Goal: Information Seeking & Learning: Learn about a topic

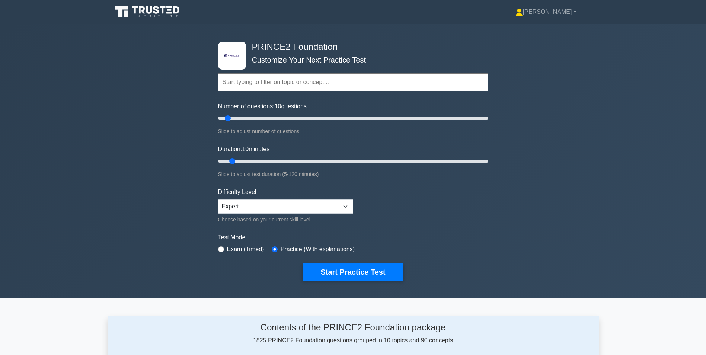
click at [302, 89] on input "text" at bounding box center [353, 82] width 270 height 18
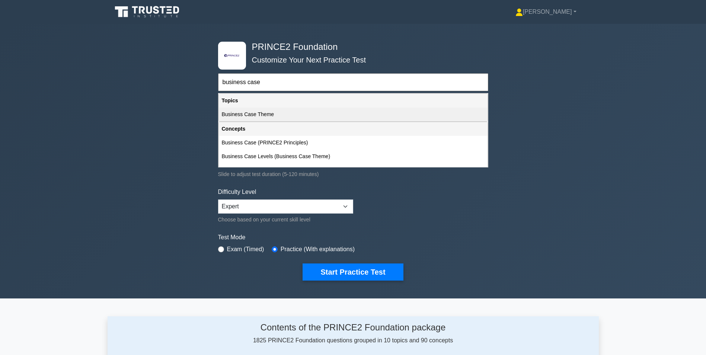
click at [255, 118] on div "Business Case Theme" at bounding box center [353, 115] width 269 height 14
type input "Business Case Theme"
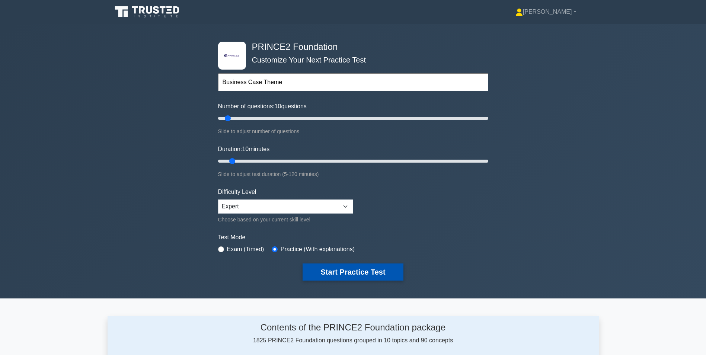
click at [355, 268] on button "Start Practice Test" at bounding box center [353, 272] width 101 height 17
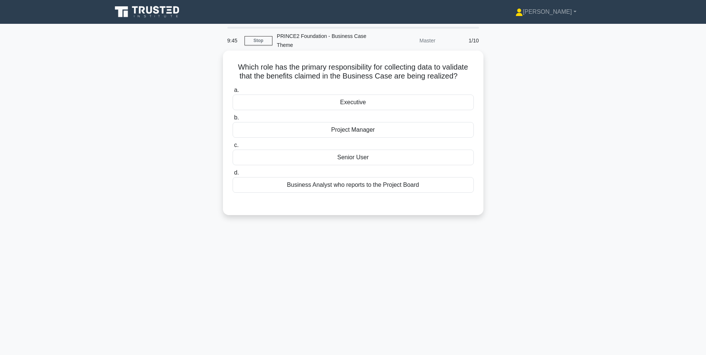
click at [363, 128] on div "Project Manager" at bounding box center [353, 130] width 241 height 16
click at [233, 120] on input "b. Project Manager" at bounding box center [233, 117] width 0 height 5
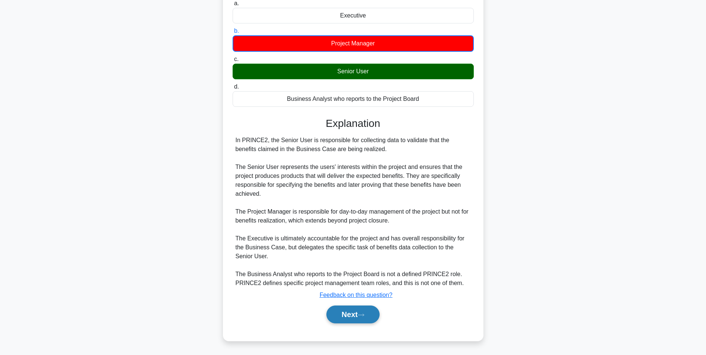
click at [342, 311] on button "Next" at bounding box center [353, 315] width 53 height 18
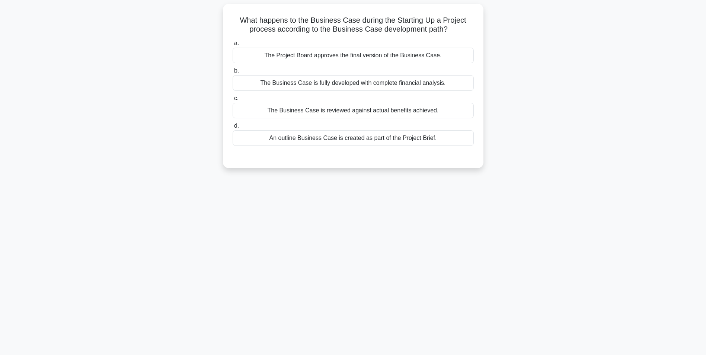
click at [274, 139] on div "An outline Business Case is created as part of the Project Brief." at bounding box center [353, 138] width 241 height 16
click at [233, 128] on input "d. An outline Business Case is created as part of the Project Brief." at bounding box center [233, 126] width 0 height 5
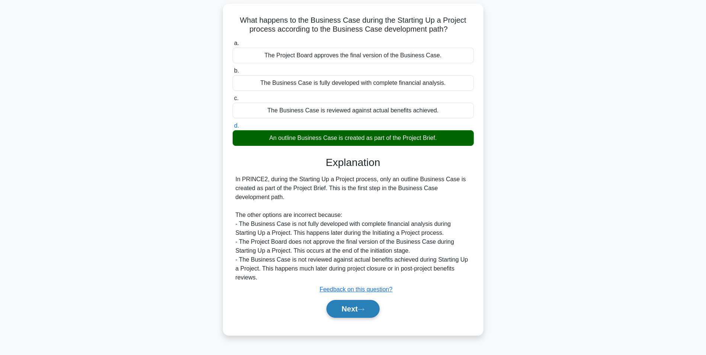
click at [348, 310] on button "Next" at bounding box center [353, 309] width 53 height 18
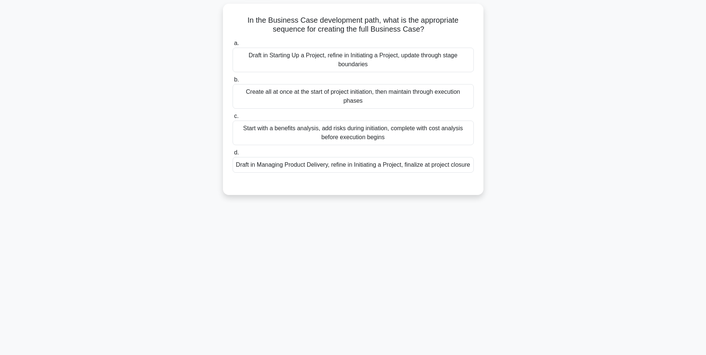
click at [286, 62] on div "Draft in Starting Up a Project, refine in Initiating a Project, update through …" at bounding box center [353, 60] width 241 height 25
click at [233, 46] on input "a. Draft in Starting Up a Project, refine in Initiating a Project, update throu…" at bounding box center [233, 43] width 0 height 5
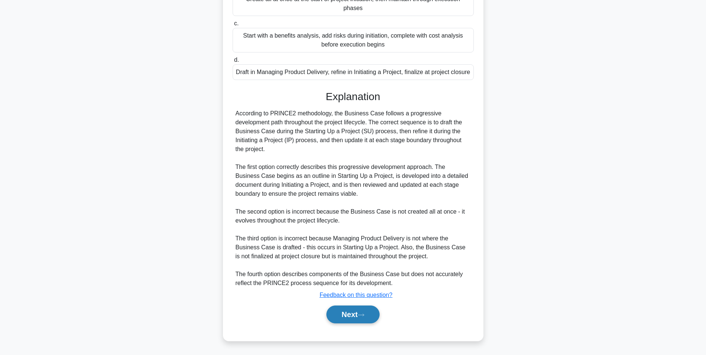
click at [369, 312] on button "Next" at bounding box center [353, 315] width 53 height 18
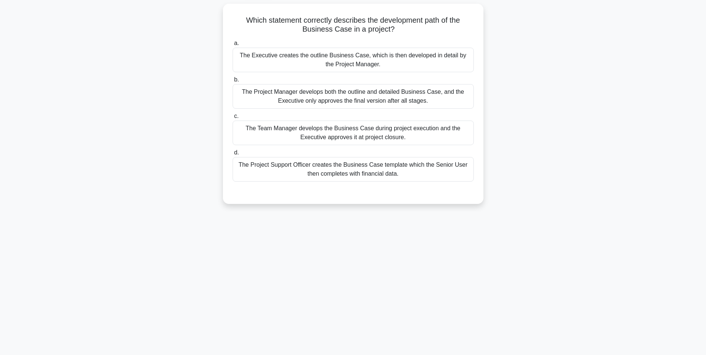
click at [308, 99] on div "The Project Manager develops both the outline and detailed Business Case, and t…" at bounding box center [353, 96] width 241 height 25
click at [233, 82] on input "b. The Project Manager develops both the outline and detailed Business Case, an…" at bounding box center [233, 79] width 0 height 5
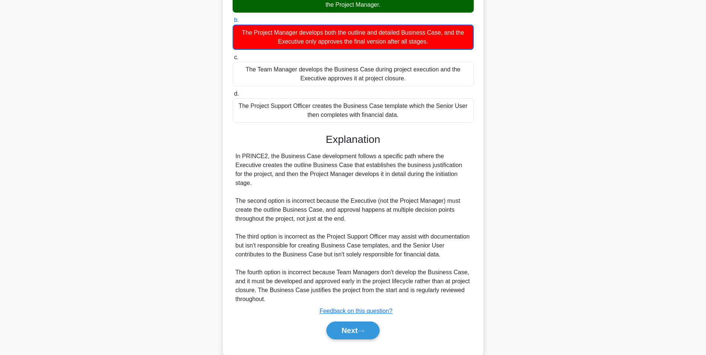
scroll to position [114, 0]
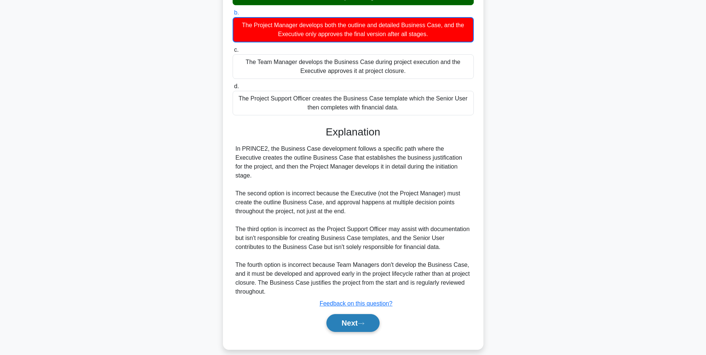
click at [357, 315] on button "Next" at bounding box center [353, 323] width 53 height 18
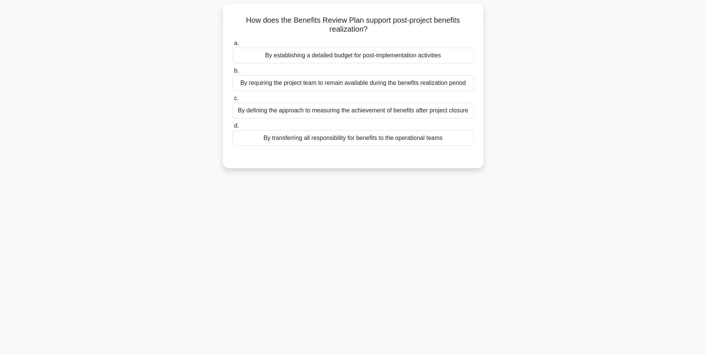
scroll to position [10, 0]
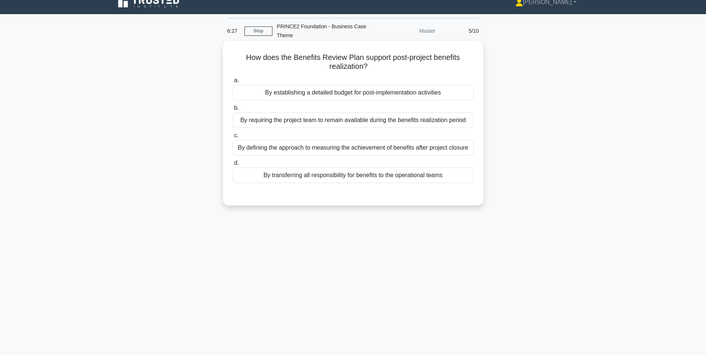
click at [279, 150] on div "By defining the approach to measuring the achievement of benefits after project…" at bounding box center [353, 148] width 241 height 16
click at [233, 138] on input "c. By defining the approach to measuring the achievement of benefits after proj…" at bounding box center [233, 135] width 0 height 5
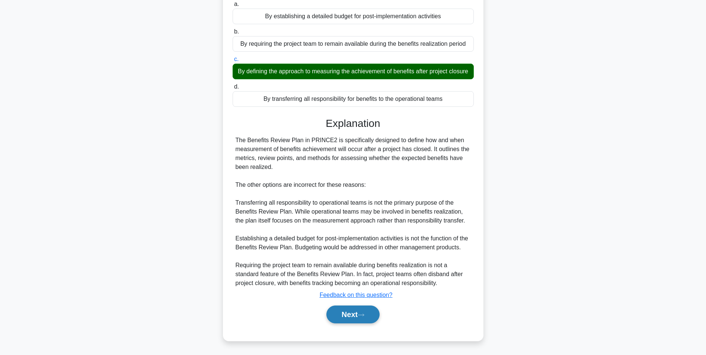
click at [347, 315] on button "Next" at bounding box center [353, 315] width 53 height 18
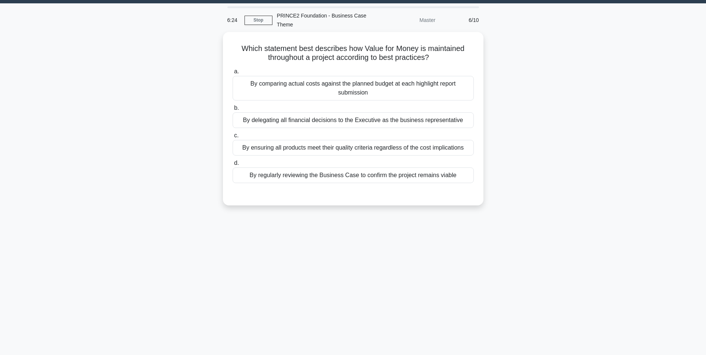
scroll to position [0, 0]
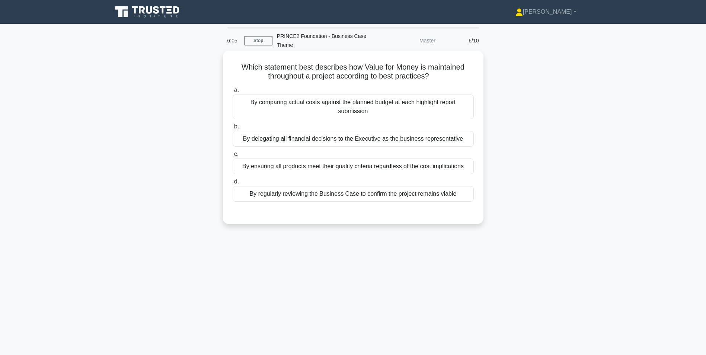
click at [278, 196] on div "By regularly reviewing the Business Case to confirm the project remains viable" at bounding box center [353, 194] width 241 height 16
click at [233, 184] on input "d. By regularly reviewing the Business Case to confirm the project remains viab…" at bounding box center [233, 182] width 0 height 5
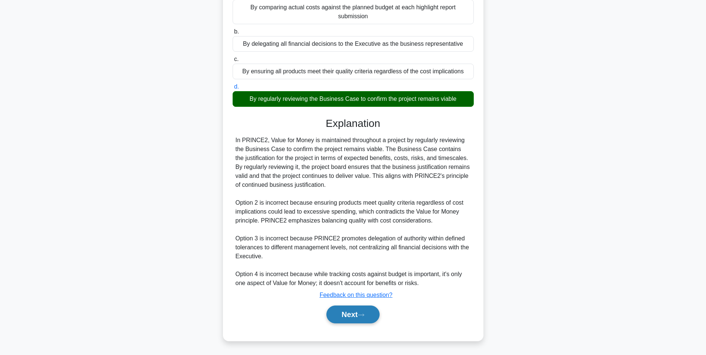
click at [352, 317] on button "Next" at bounding box center [353, 315] width 53 height 18
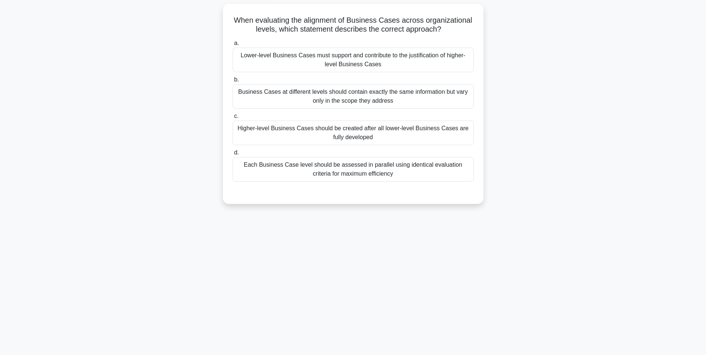
scroll to position [10, 0]
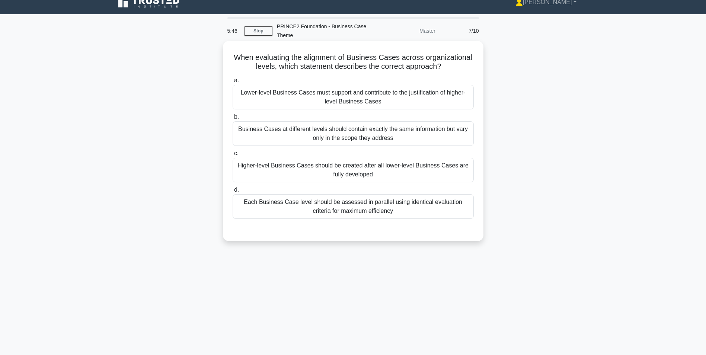
click at [373, 134] on div "Business Cases at different levels should contain exactly the same information …" at bounding box center [353, 133] width 241 height 25
click at [233, 120] on input "b. Business Cases at different levels should contain exactly the same informati…" at bounding box center [233, 117] width 0 height 5
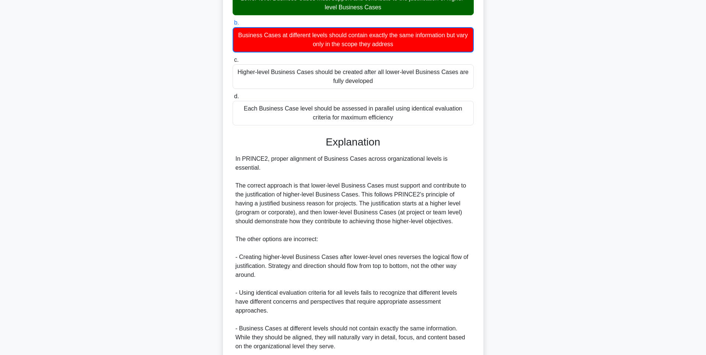
scroll to position [159, 0]
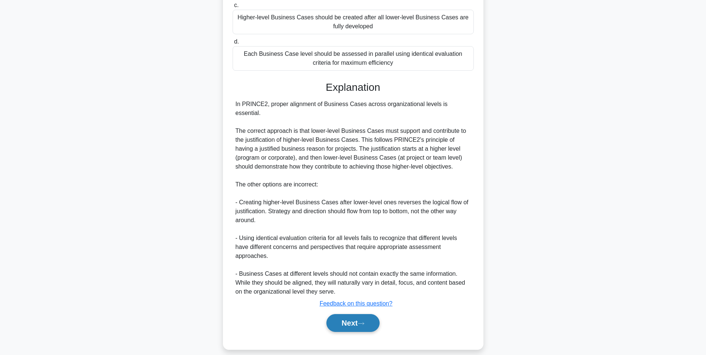
click at [351, 315] on button "Next" at bounding box center [353, 323] width 53 height 18
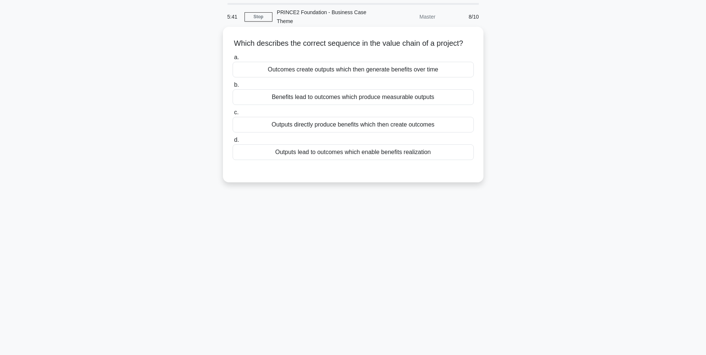
scroll to position [0, 0]
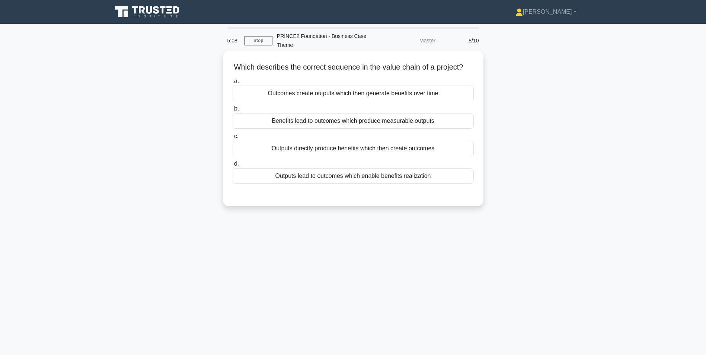
click at [327, 184] on div "Outputs lead to outcomes which enable benefits realization" at bounding box center [353, 176] width 241 height 16
click at [233, 166] on input "d. Outputs lead to outcomes which enable benefits realization" at bounding box center [233, 164] width 0 height 5
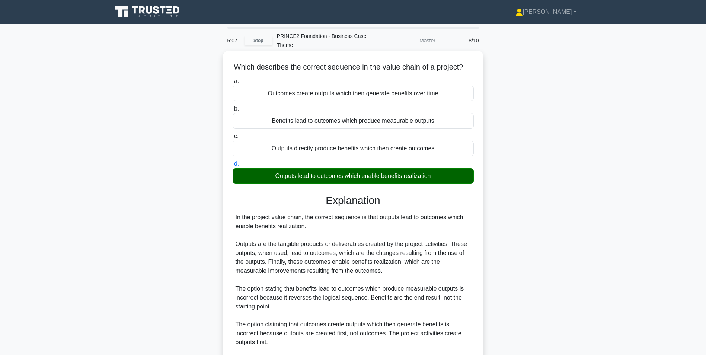
scroll to position [104, 0]
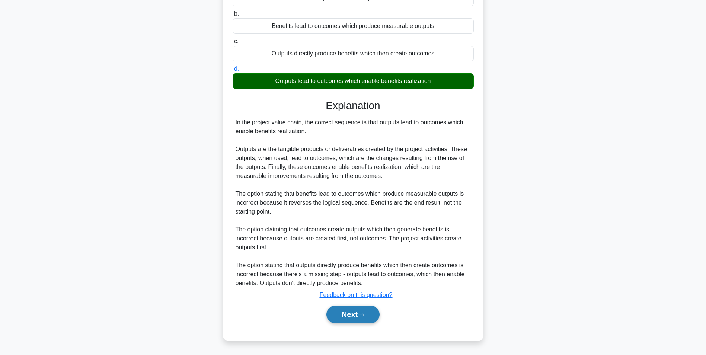
click at [343, 314] on button "Next" at bounding box center [353, 315] width 53 height 18
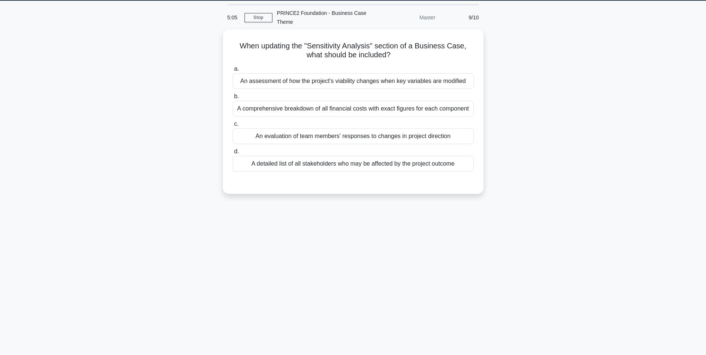
scroll to position [0, 0]
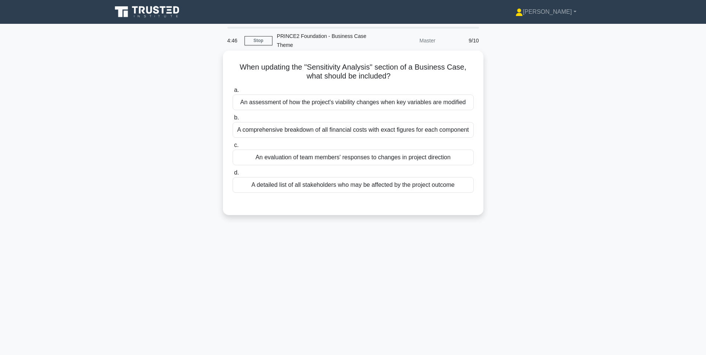
click at [406, 188] on div "A detailed list of all stakeholders who may be affected by the project outcome" at bounding box center [353, 185] width 241 height 16
click at [233, 175] on input "d. A detailed list of all stakeholders who may be affected by the project outco…" at bounding box center [233, 173] width 0 height 5
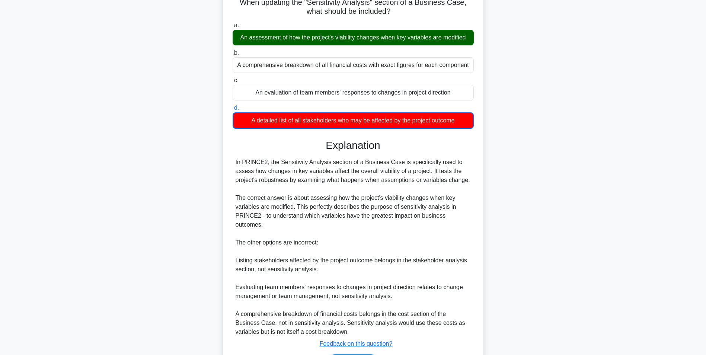
scroll to position [105, 0]
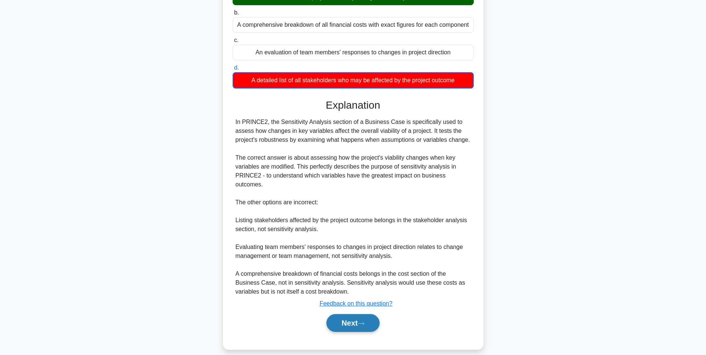
click at [340, 317] on button "Next" at bounding box center [353, 323] width 53 height 18
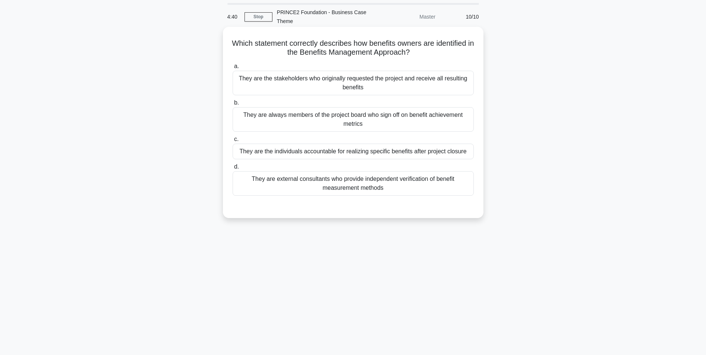
scroll to position [0, 0]
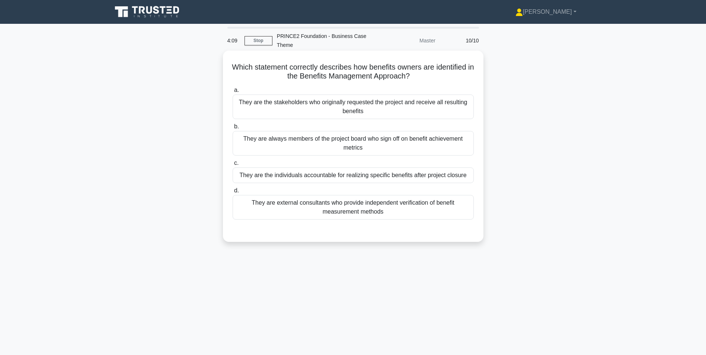
click at [282, 110] on div "They are the stakeholders who originally requested the project and receive all …" at bounding box center [353, 107] width 241 height 25
click at [233, 93] on input "a. They are the stakeholders who originally requested the project and receive a…" at bounding box center [233, 90] width 0 height 5
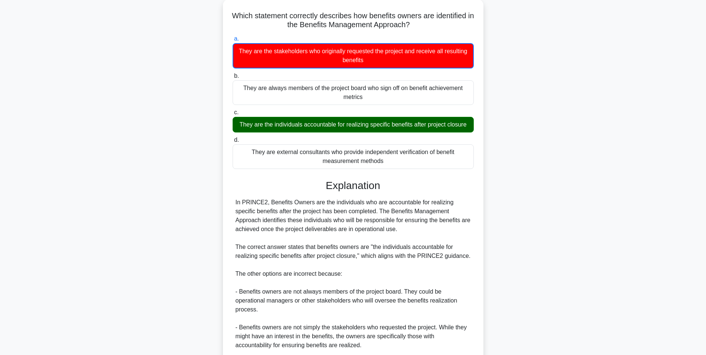
scroll to position [150, 0]
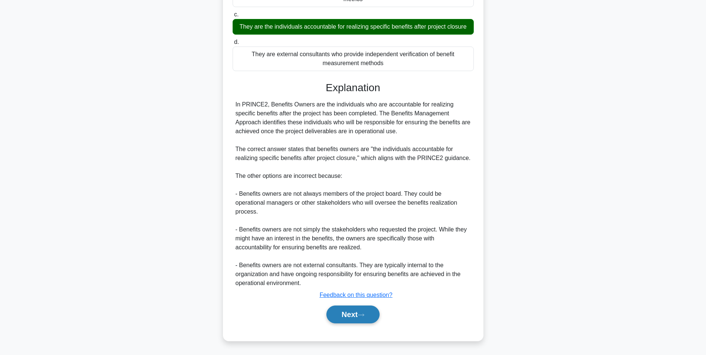
click at [336, 308] on button "Next" at bounding box center [353, 315] width 53 height 18
